Goal: Task Accomplishment & Management: Use online tool/utility

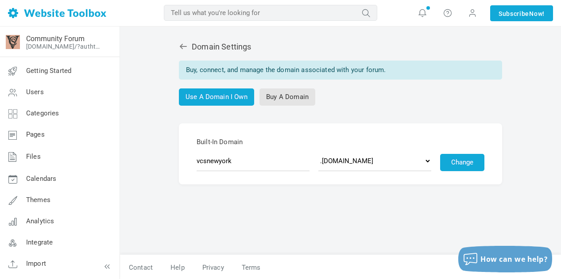
scroll to position [1, 0]
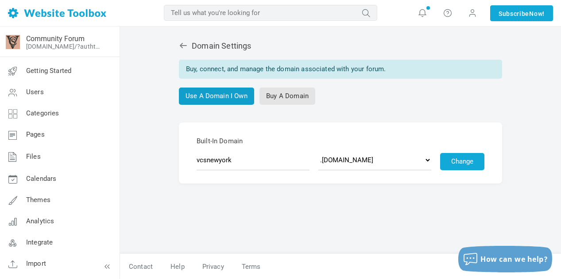
click at [218, 98] on link "Use A Domain I Own" at bounding box center [216, 96] width 75 height 17
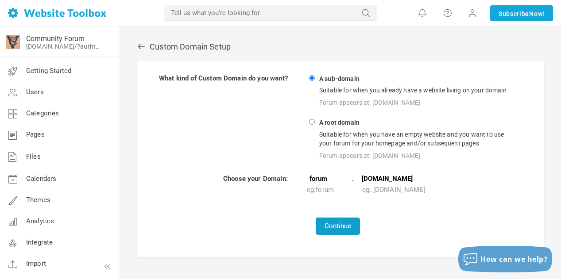
type input "[DOMAIN_NAME]"
click at [347, 225] on button "Continue" at bounding box center [338, 226] width 44 height 17
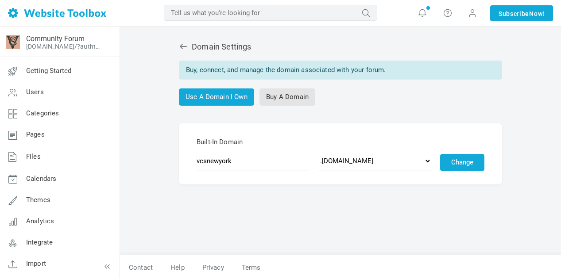
scroll to position [1, 0]
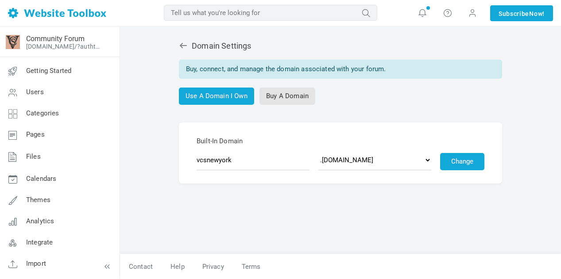
click at [182, 47] on icon at bounding box center [183, 45] width 7 height 5
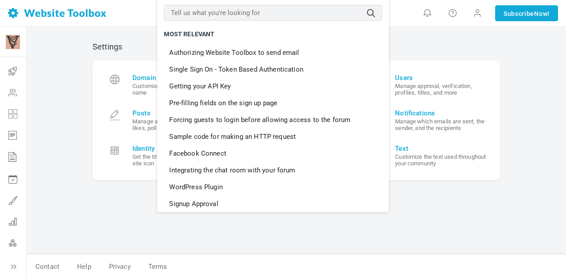
click at [186, 9] on input "text" at bounding box center [273, 13] width 218 height 16
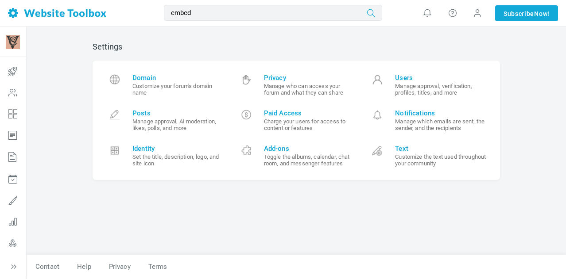
type input "embed"
click at [373, 13] on icon "submit" at bounding box center [371, 13] width 22 height 12
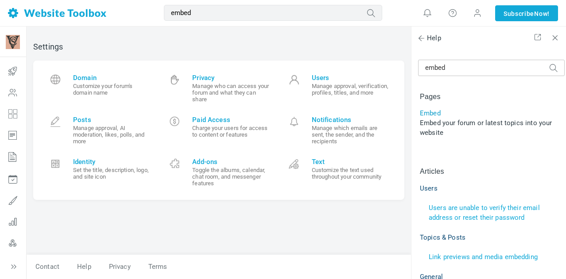
click at [432, 112] on link "Embed" at bounding box center [430, 113] width 21 height 8
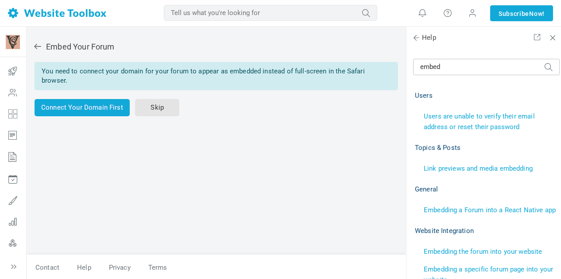
scroll to position [135, 0]
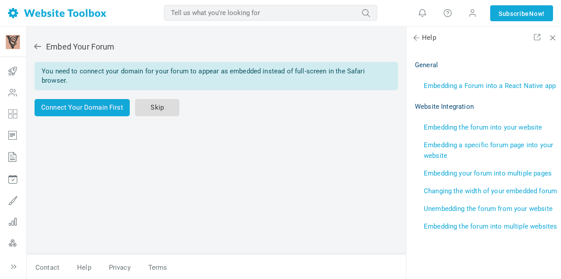
click at [158, 102] on link "Skip" at bounding box center [157, 107] width 44 height 17
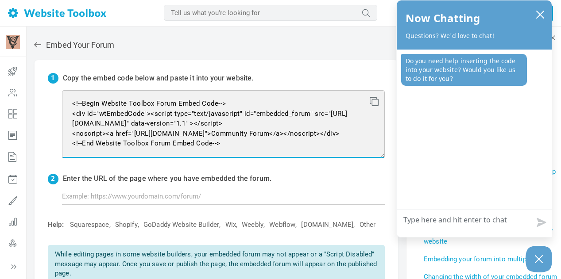
drag, startPoint x: 245, startPoint y: 142, endPoint x: 111, endPoint y: 93, distance: 142.7
click at [111, 93] on textarea "<!--Begin Website Toolbox Forum Embed Code--> <div id="wtEmbedCode"><script typ…" at bounding box center [223, 124] width 323 height 68
